Goal: Communication & Community: Answer question/provide support

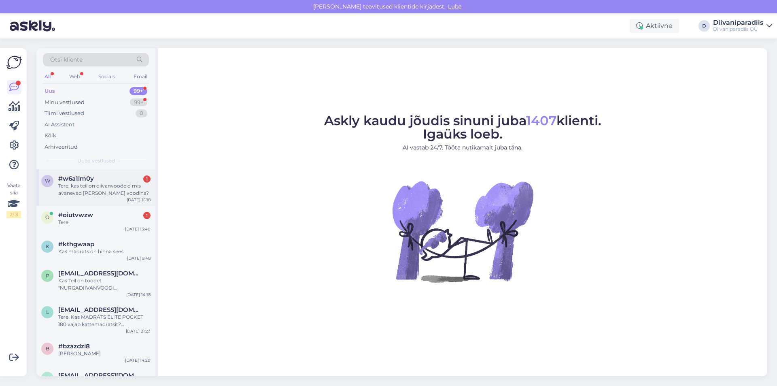
click at [100, 182] on div "Tere, kas teil on diivanvoodeid mis avanevad [PERSON_NAME] voodina?" at bounding box center [104, 189] width 92 height 15
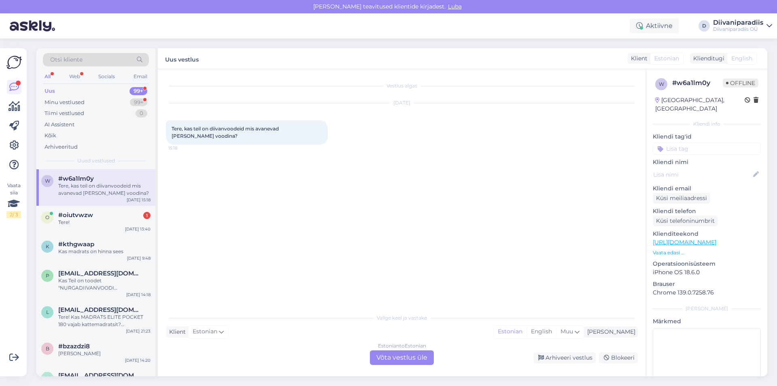
click at [422, 358] on div "Estonian to Estonian Võta vestlus üle" at bounding box center [402, 357] width 64 height 15
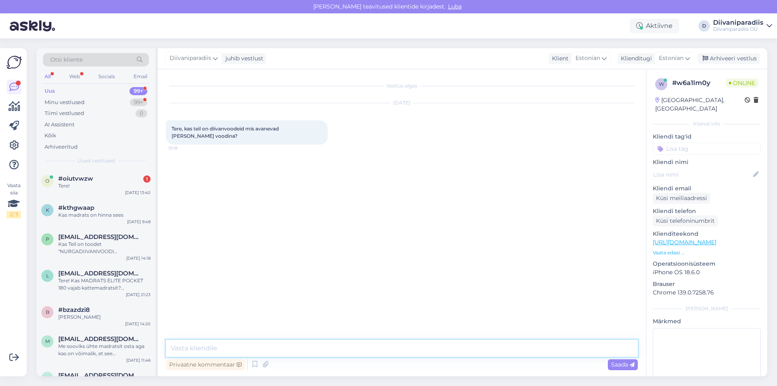
click at [282, 352] on textarea at bounding box center [402, 347] width 472 height 17
paste textarea "[URL][DOMAIN_NAME]"
type textarea "Tere! Näiteks Tilia on selline diivanvoodi, millel on madrats juba sisse peidet…"
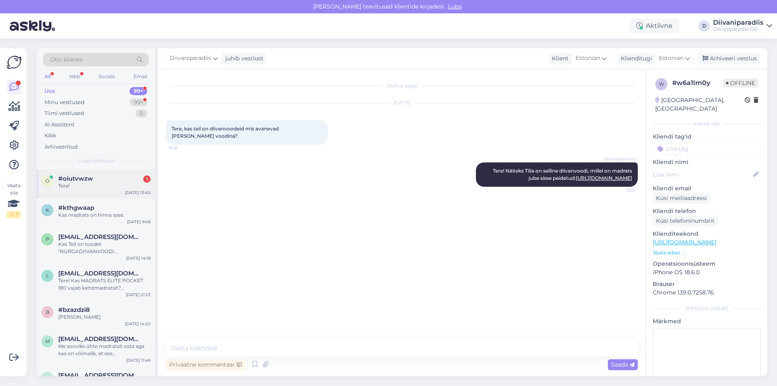
click at [108, 182] on div "Tere!" at bounding box center [104, 185] width 92 height 7
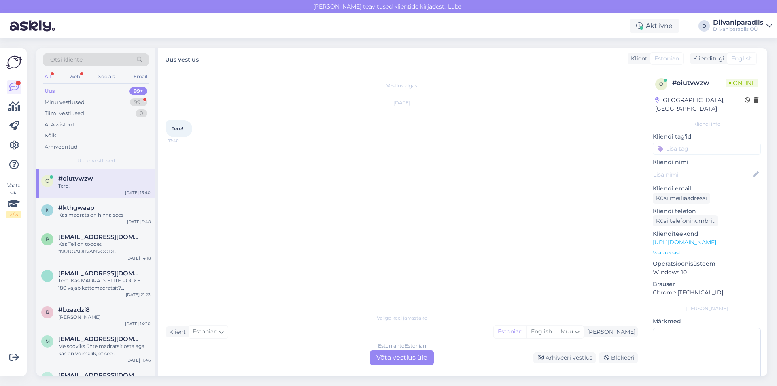
click at [399, 355] on div "Estonian to Estonian Võta vestlus üle" at bounding box center [402, 357] width 64 height 15
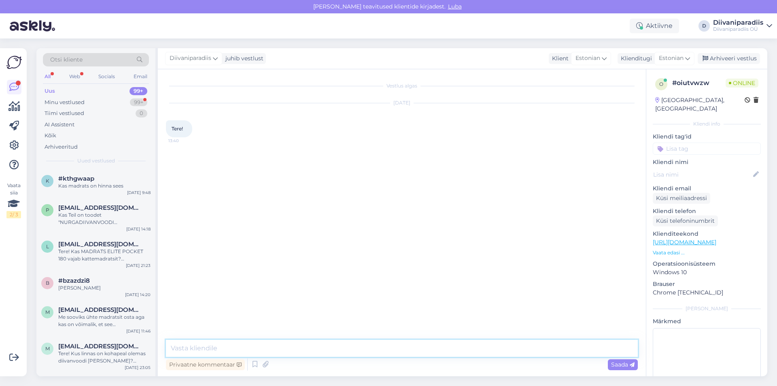
click at [249, 345] on textarea at bounding box center [402, 347] width 472 height 17
type textarea "Tere, kuidas saame abiks olla?"
click at [132, 186] on div "Kas madrats on hinna sees" at bounding box center [104, 185] width 92 height 7
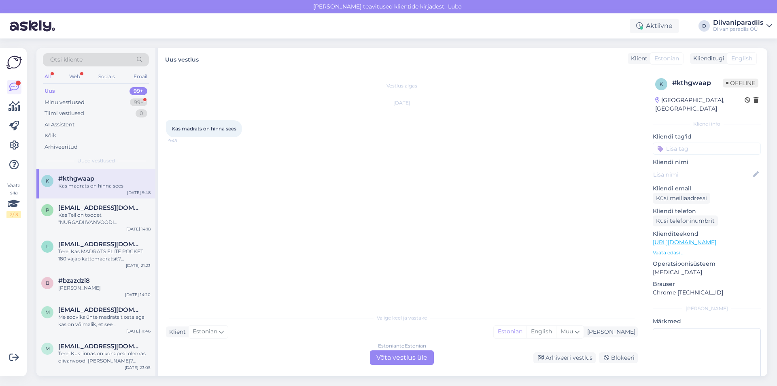
click at [94, 89] on div "Uus 99+" at bounding box center [96, 90] width 106 height 11
click at [116, 104] on div "Minu vestlused 99+" at bounding box center [96, 102] width 106 height 11
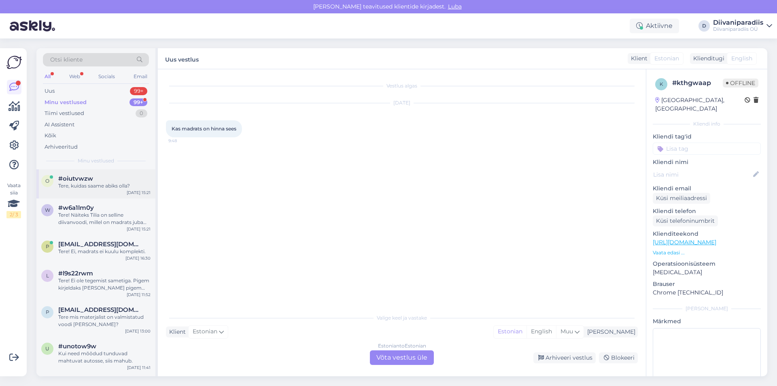
click at [104, 183] on div "Tere, kuidas saame abiks olla?" at bounding box center [104, 185] width 92 height 7
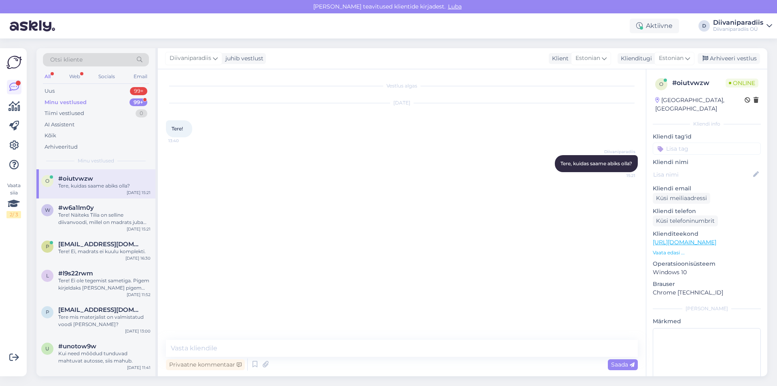
click at [357, 246] on div "Vestlus algas [DATE] Tere! 13:40 Diivaniparadiis Tere, kuidas saame abiks olla?…" at bounding box center [405, 204] width 479 height 255
click at [414, 55] on div "Diivaniparadiis juhib vestlust Klient Estonian Klienditugi Estonian Arhiveeri v…" at bounding box center [462, 58] width 609 height 21
